Goal: Task Accomplishment & Management: Manage account settings

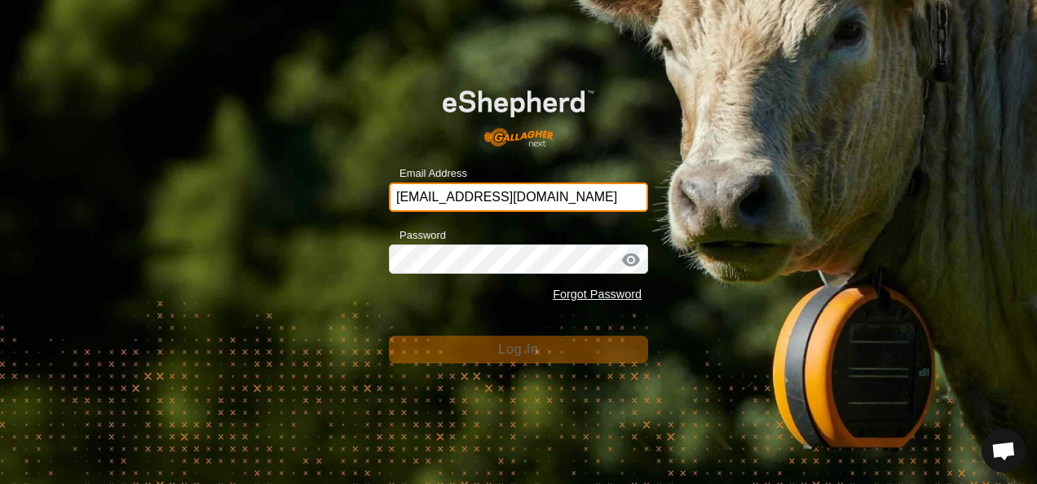
click at [584, 200] on input "[EMAIL_ADDRESS][DOMAIN_NAME]" at bounding box center [518, 197] width 259 height 29
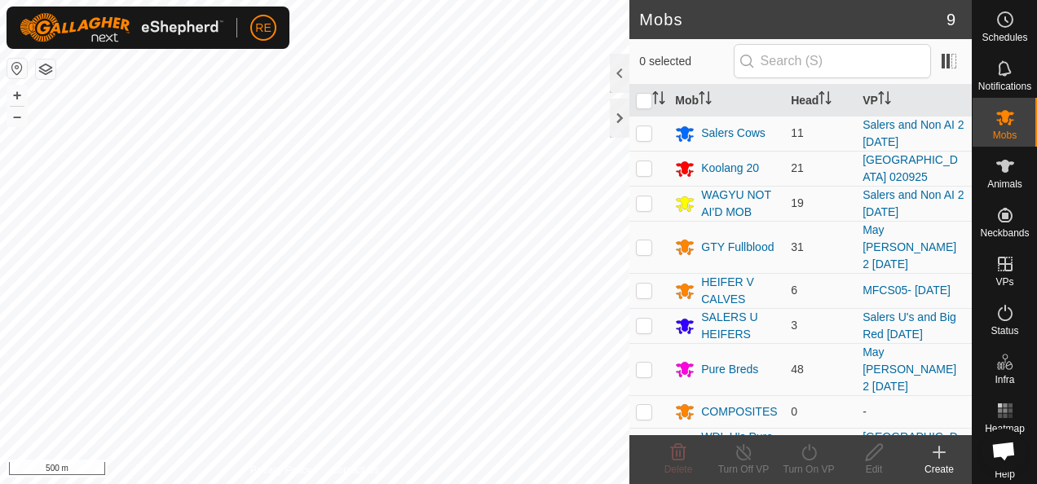
click at [18, 69] on button "button" at bounding box center [17, 69] width 20 height 20
click at [1002, 179] on span "Animals" at bounding box center [1004, 184] width 35 height 10
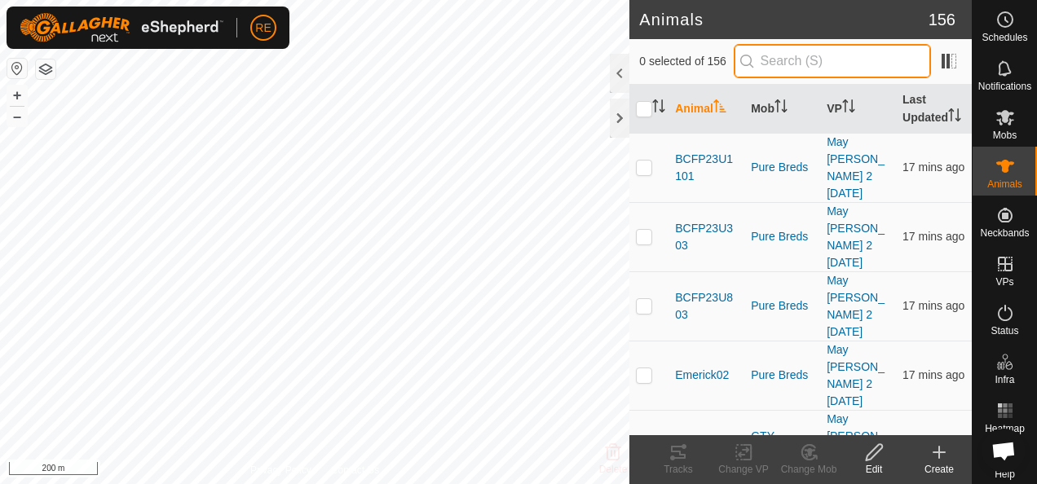
click at [799, 64] on input "text" at bounding box center [831, 61] width 197 height 34
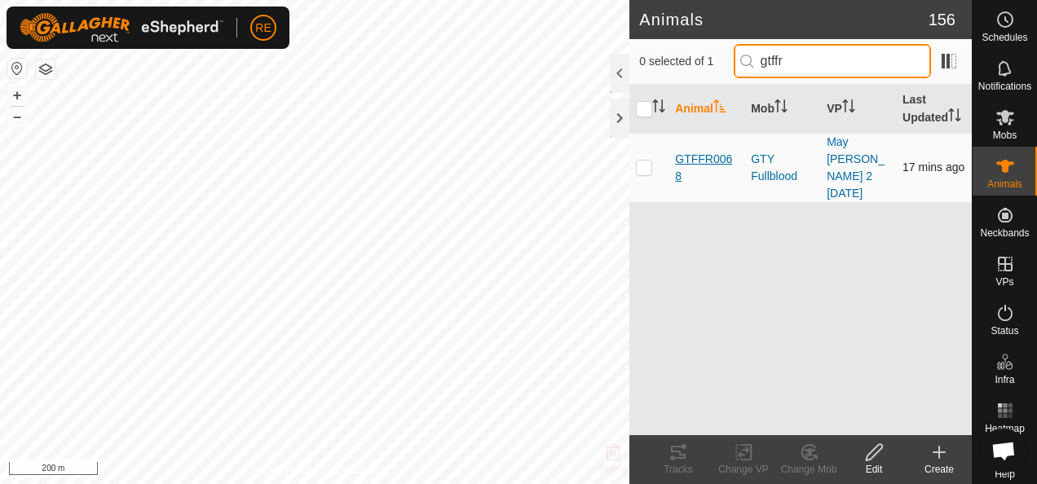
type input "gtffr"
click at [716, 161] on span "GTFFR0068" at bounding box center [706, 168] width 63 height 34
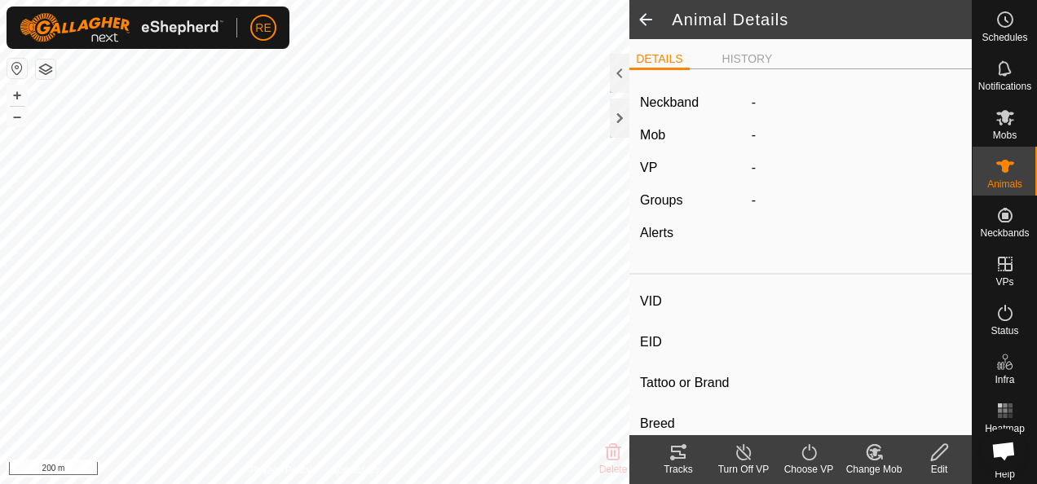
type input "GTFFR0068"
type input "982123717188101"
type input "-"
type input "Wagyu"
type input "FB"
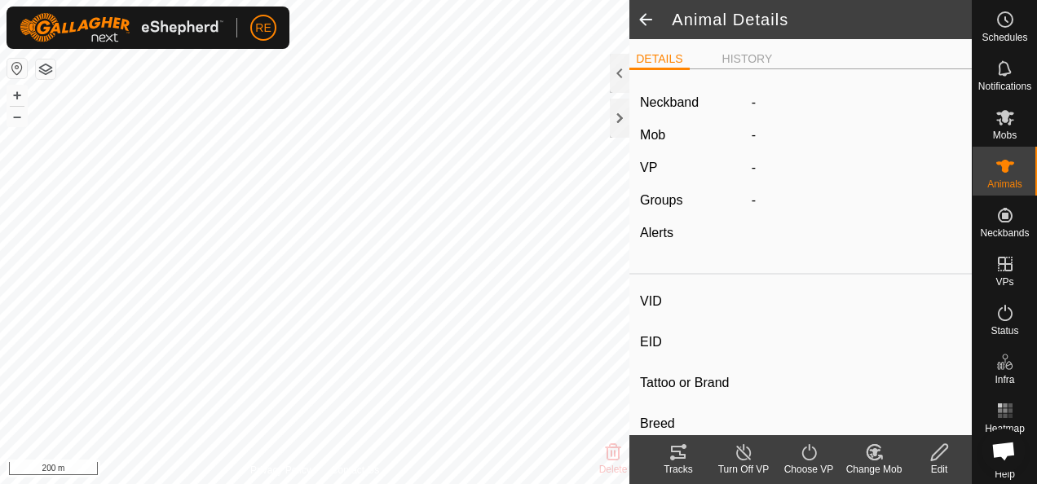
type input "03/2020"
type input "5 years 7 months"
type input "0 kg"
type input "-"
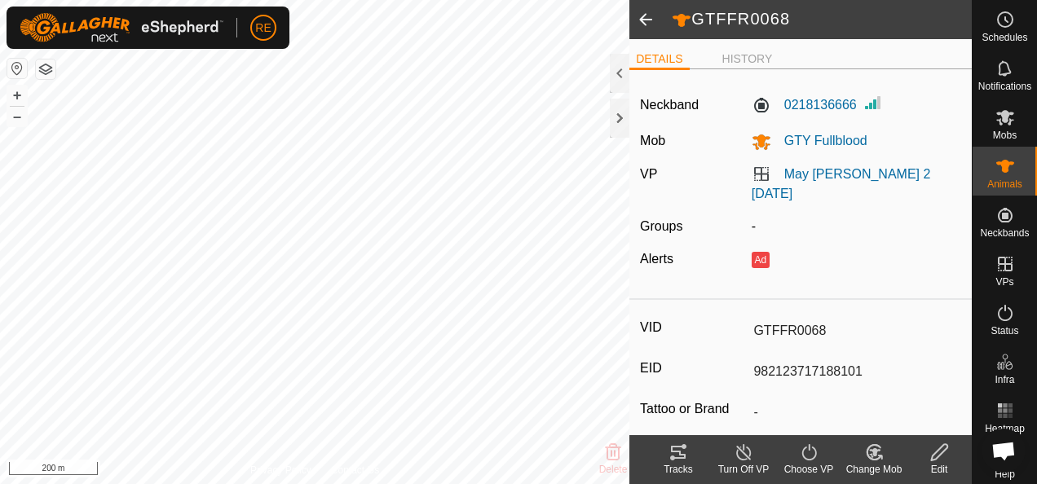
click at [945, 464] on div "Edit" at bounding box center [938, 469] width 65 height 15
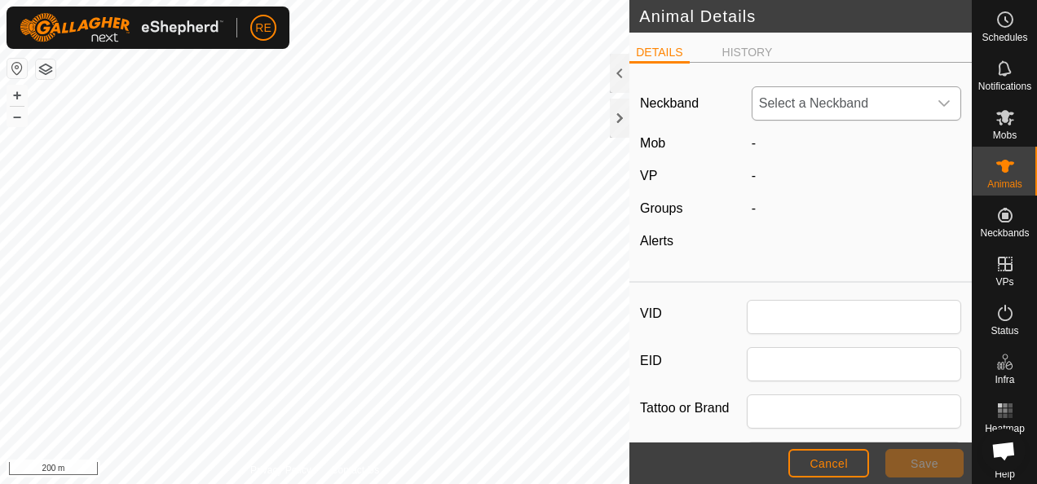
click at [937, 100] on icon "dropdown trigger" at bounding box center [943, 103] width 13 height 13
type input "GTFFR0068"
type input "982123717188101"
type input "Wagyu"
type input "FB"
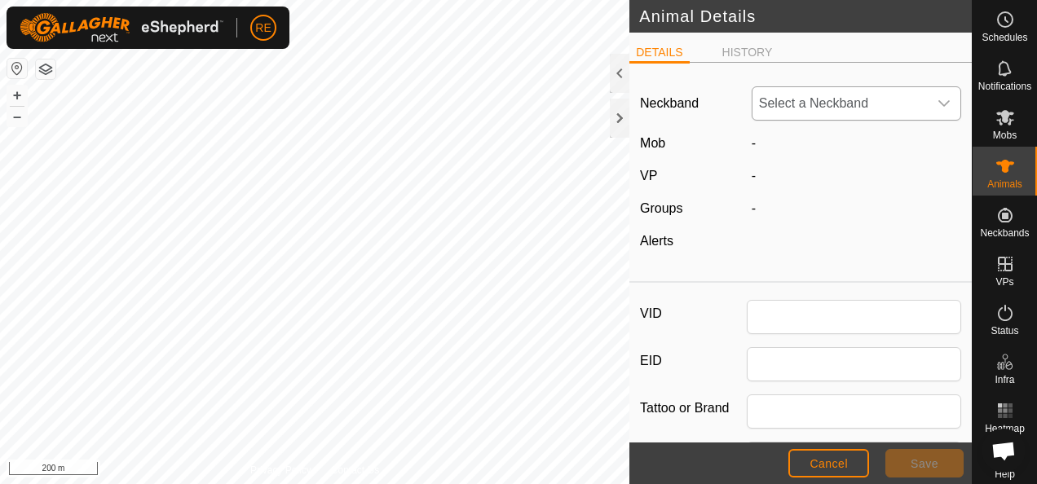
type input "03/2020"
type input "5 years 7 months"
type input "0"
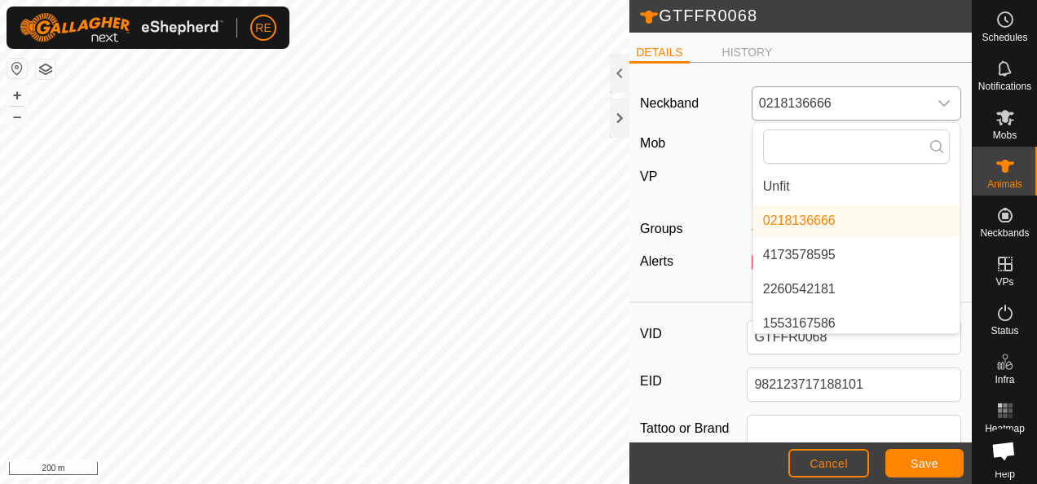
click at [790, 181] on li "Unfit" at bounding box center [856, 186] width 206 height 33
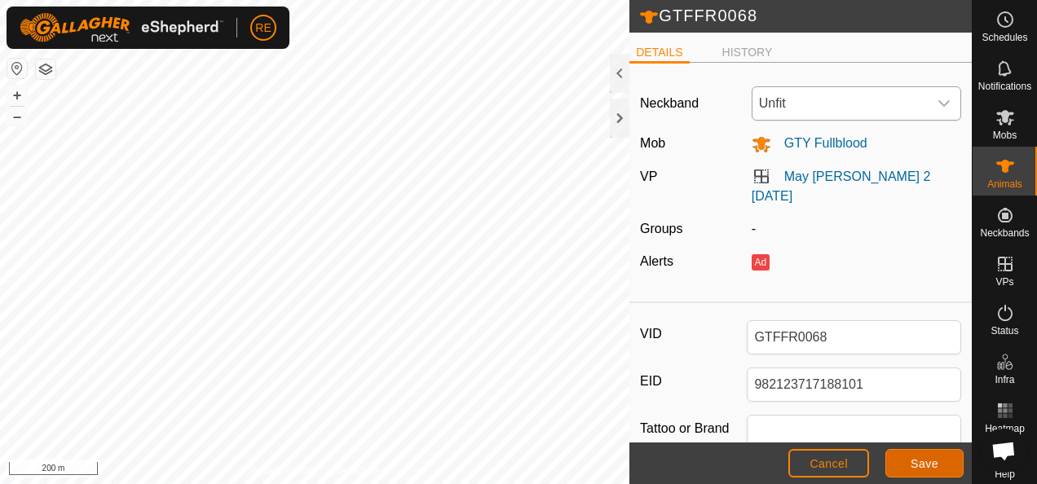
click at [930, 461] on span "Save" at bounding box center [924, 463] width 28 height 13
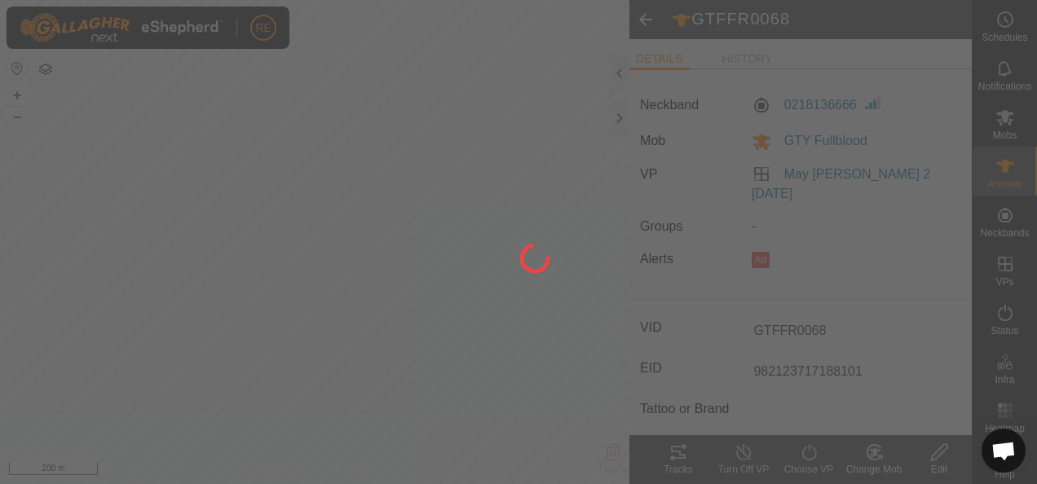
type input "-"
type input "0 kg"
type input "-"
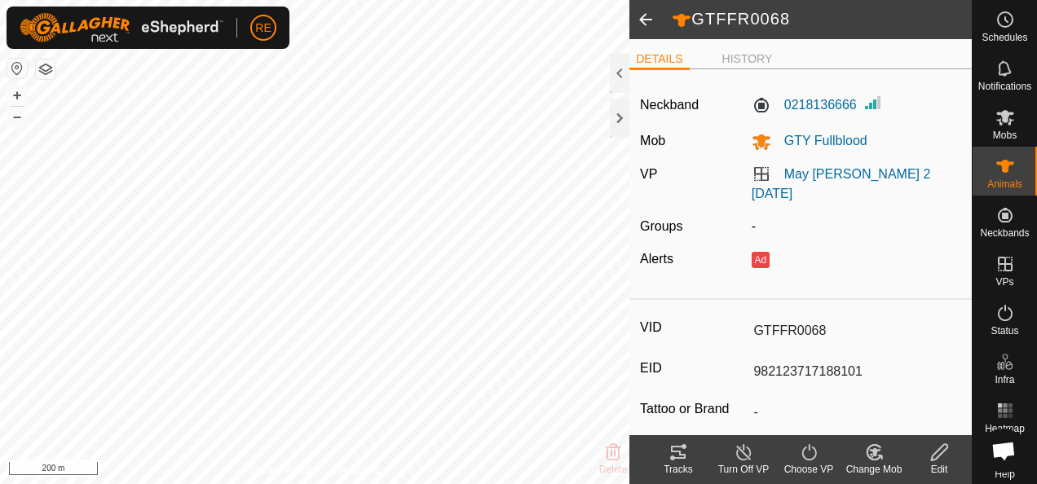
click at [657, 23] on span at bounding box center [645, 19] width 33 height 39
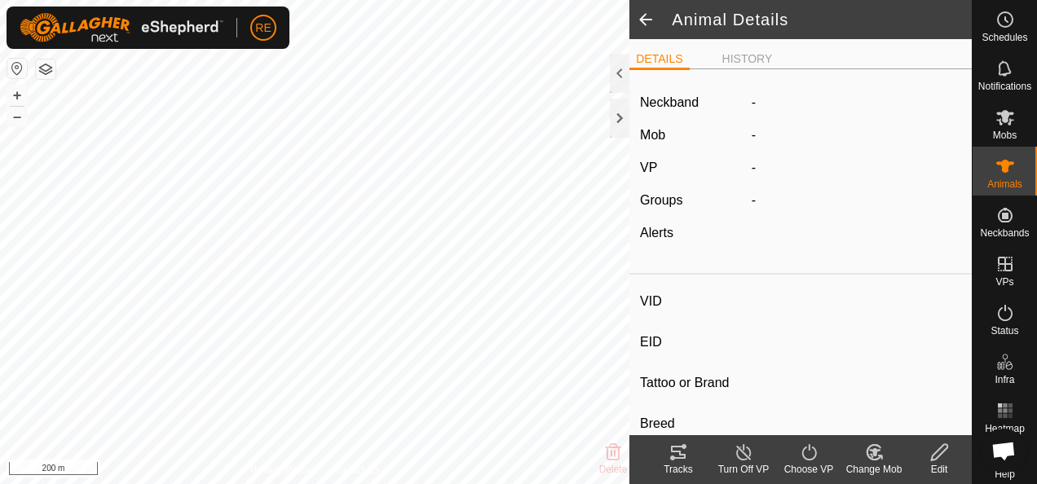
click at [638, 24] on span at bounding box center [645, 19] width 33 height 39
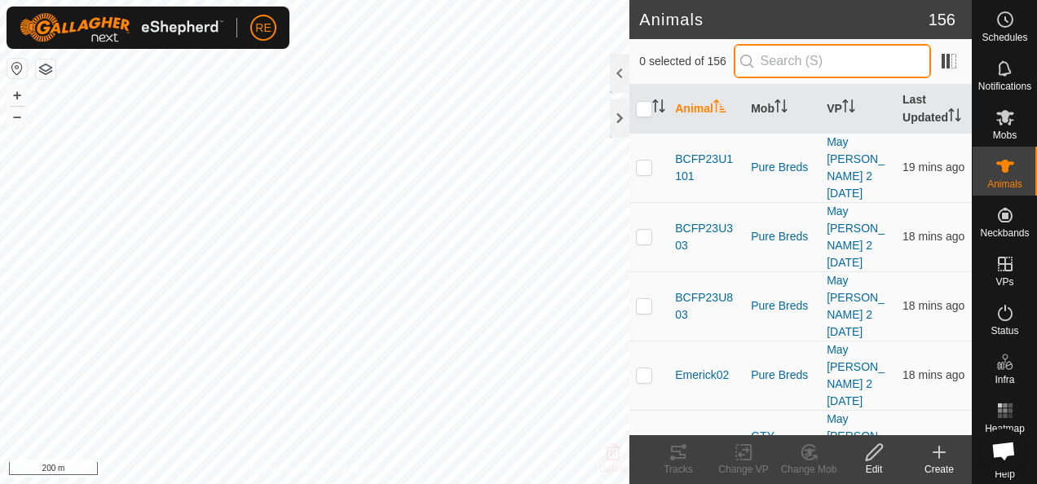
click at [794, 58] on input "text" at bounding box center [831, 61] width 197 height 34
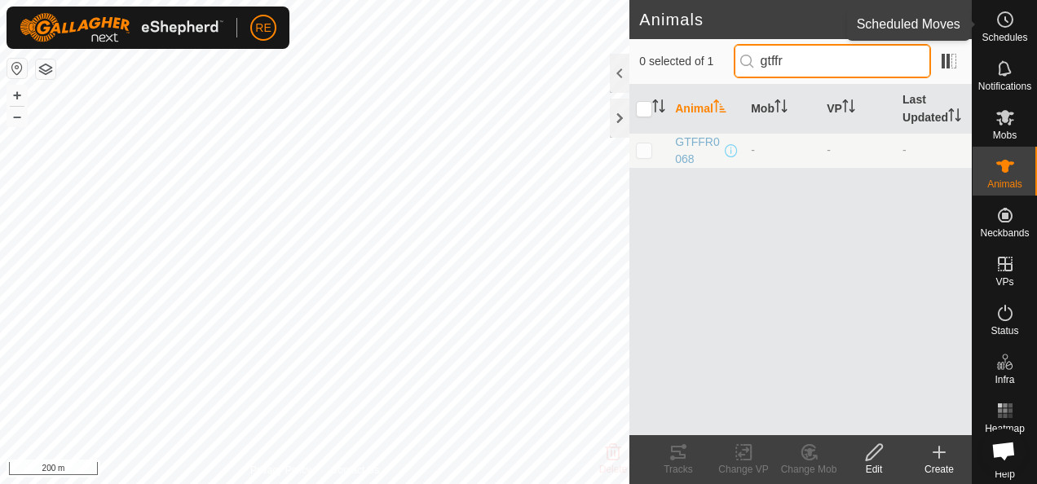
type input "gtffr"
click at [1003, 33] on span "Schedules" at bounding box center [1004, 38] width 46 height 10
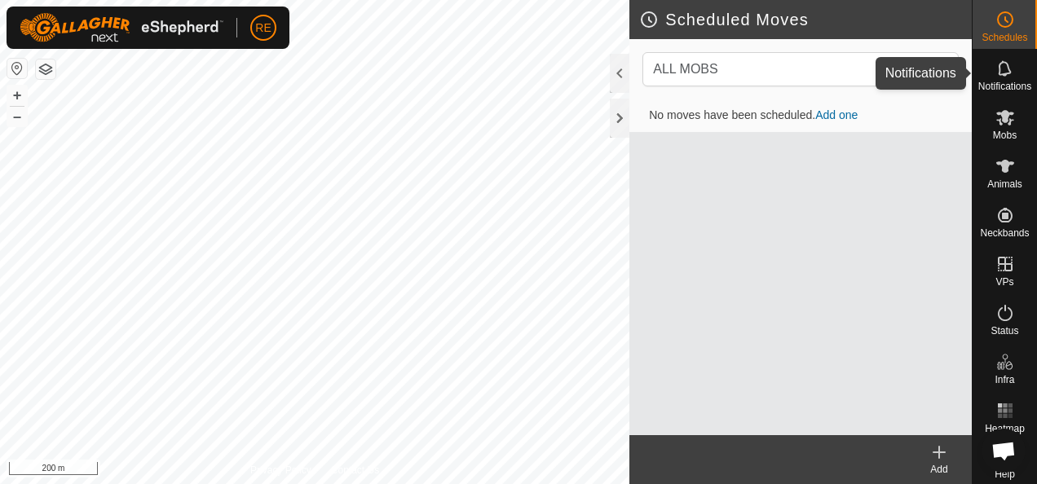
click at [997, 73] on icon at bounding box center [1003, 67] width 13 height 15
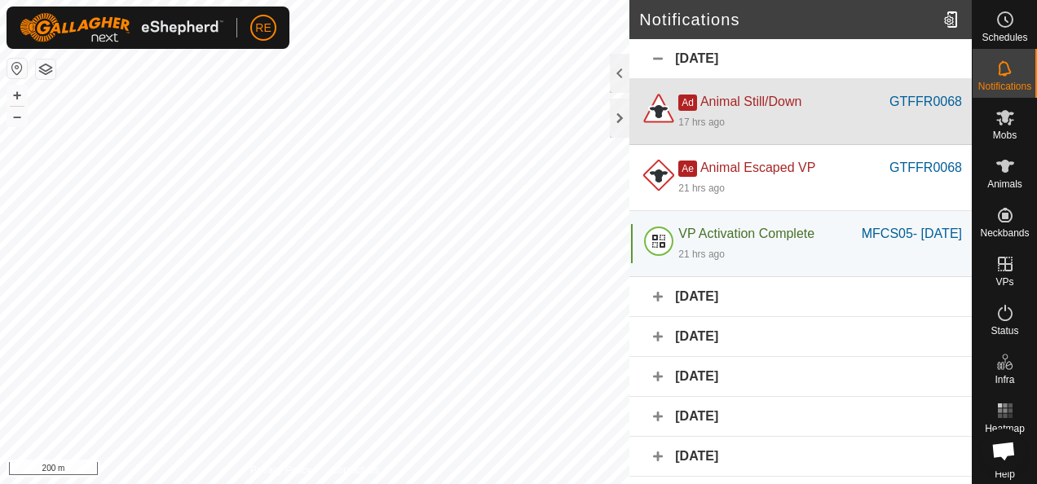
click at [805, 110] on div "Ad Animal Still/Down" at bounding box center [783, 102] width 211 height 20
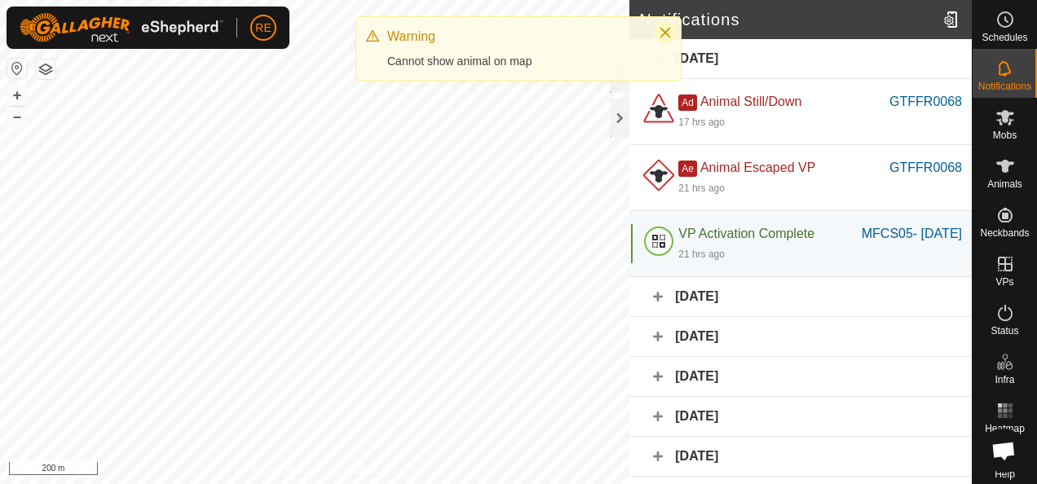
click at [670, 30] on icon "Close" at bounding box center [664, 32] width 13 height 13
